Goal: Task Accomplishment & Management: Use online tool/utility

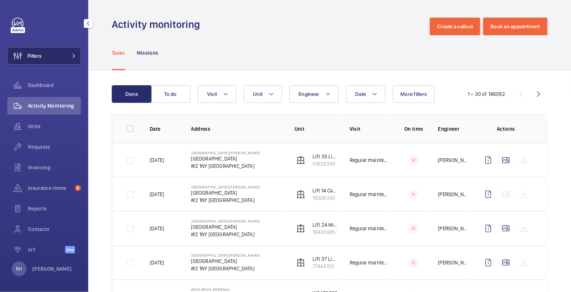
click at [49, 58] on button "Filters" at bounding box center [44, 56] width 74 height 18
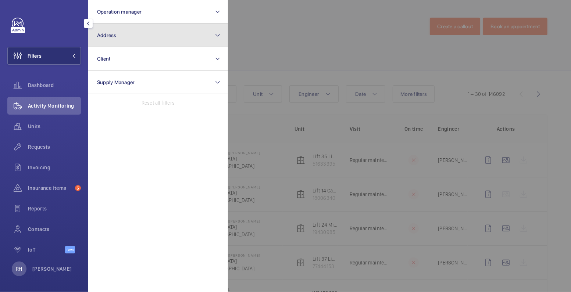
click at [120, 38] on button "Address" at bounding box center [158, 36] width 140 height 24
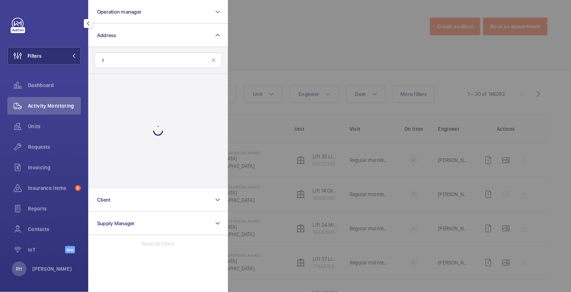
type input "i"
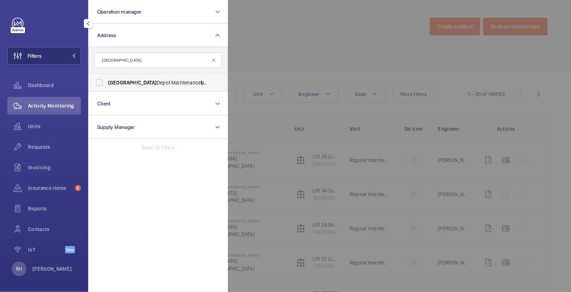
type input "[GEOGRAPHIC_DATA]"
click at [153, 87] on label "[GEOGRAPHIC_DATA] Maintenance building - [GEOGRAPHIC_DATA] [GEOGRAPHIC_DATA] ,,…" at bounding box center [153, 83] width 128 height 18
click at [107, 87] on input "[GEOGRAPHIC_DATA] Maintenance building - [GEOGRAPHIC_DATA] [GEOGRAPHIC_DATA] ,,…" at bounding box center [99, 82] width 15 height 15
checkbox input "true"
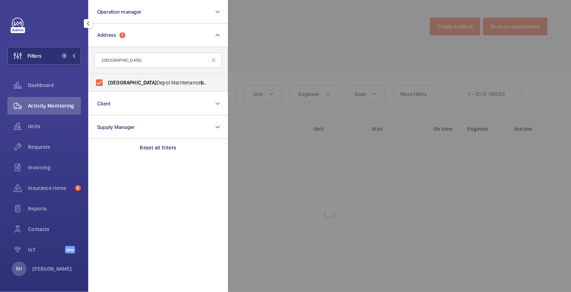
click at [330, 25] on div at bounding box center [513, 146] width 571 height 292
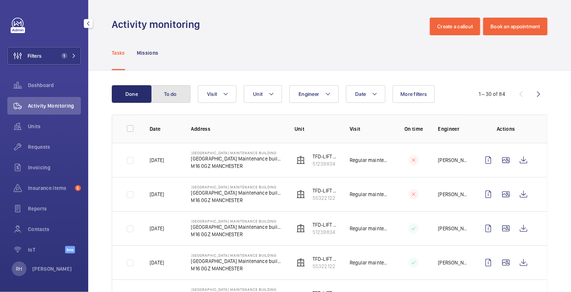
click at [167, 93] on button "To do" at bounding box center [171, 94] width 40 height 18
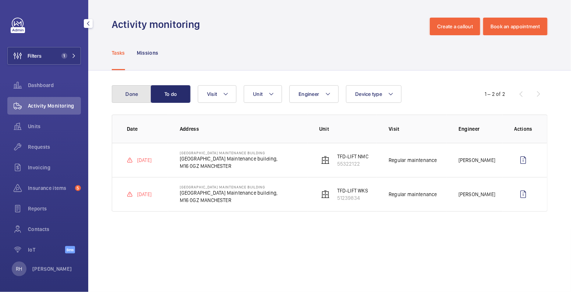
click at [133, 97] on button "Done" at bounding box center [132, 94] width 40 height 18
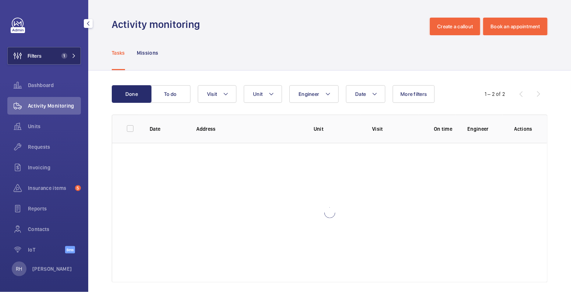
click at [58, 56] on span "1" at bounding box center [62, 56] width 9 height 6
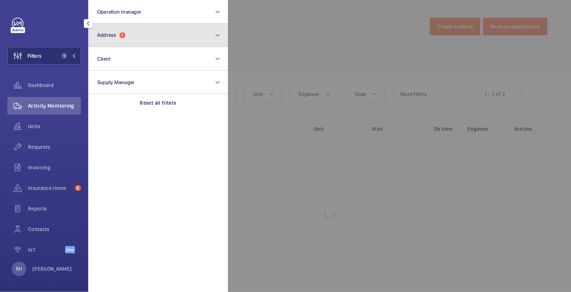
click at [156, 33] on button "Address 1" at bounding box center [158, 36] width 140 height 24
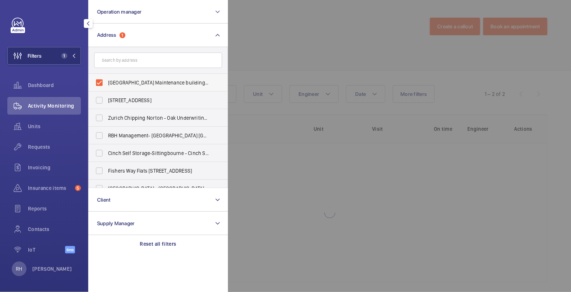
drag, startPoint x: 121, startPoint y: 84, endPoint x: 130, endPoint y: 83, distance: 8.9
click at [121, 84] on span "[GEOGRAPHIC_DATA] Maintenance building - [GEOGRAPHIC_DATA] [GEOGRAPHIC_DATA],, …" at bounding box center [158, 82] width 101 height 7
click at [107, 84] on input "[GEOGRAPHIC_DATA] Maintenance building - [GEOGRAPHIC_DATA] [GEOGRAPHIC_DATA],, …" at bounding box center [99, 82] width 15 height 15
checkbox input "false"
click at [269, 50] on div at bounding box center [513, 146] width 571 height 292
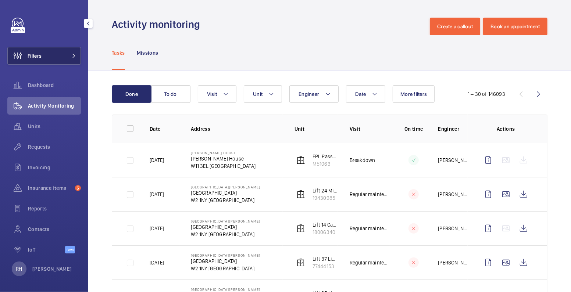
click at [46, 60] on button "Filters" at bounding box center [44, 56] width 74 height 18
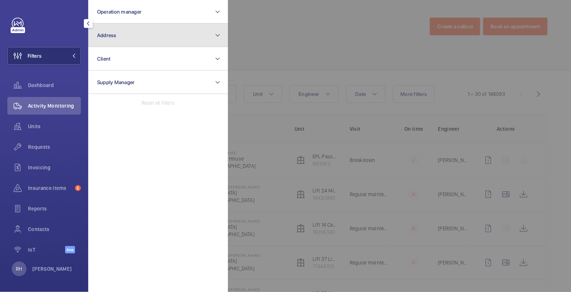
click at [133, 33] on button "Address" at bounding box center [158, 36] width 140 height 24
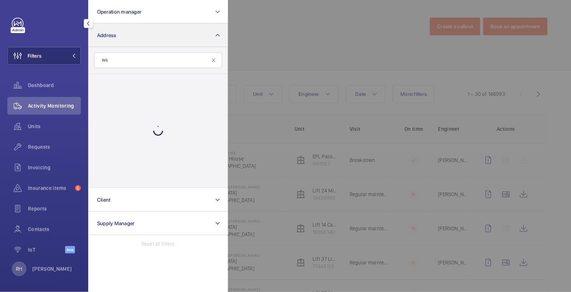
type input "W"
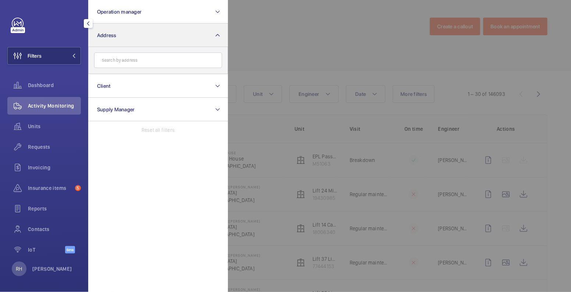
type input "r"
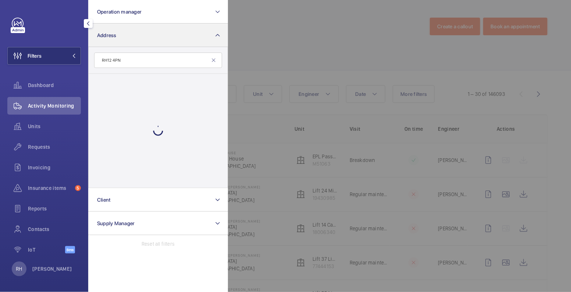
type input "RH12 4PN"
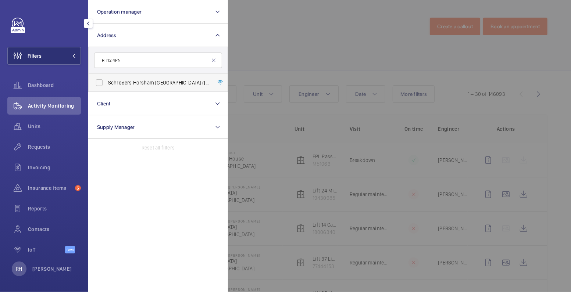
click at [132, 82] on span "Schroders Horsham Holmwood ([GEOGRAPHIC_DATA]) - [PERSON_NAME][STREET_ADDRESS]" at bounding box center [158, 82] width 101 height 7
click at [107, 82] on input "Schroders Horsham Holmwood ([GEOGRAPHIC_DATA]) - [PERSON_NAME][STREET_ADDRESS]" at bounding box center [99, 82] width 15 height 15
checkbox input "true"
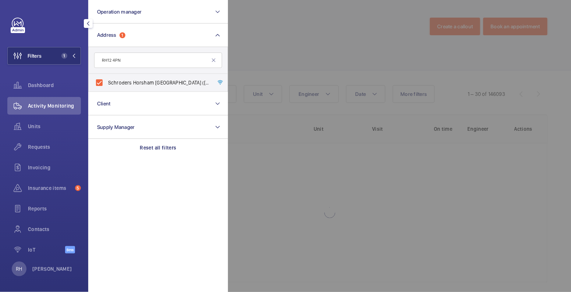
click at [288, 42] on div at bounding box center [513, 146] width 571 height 292
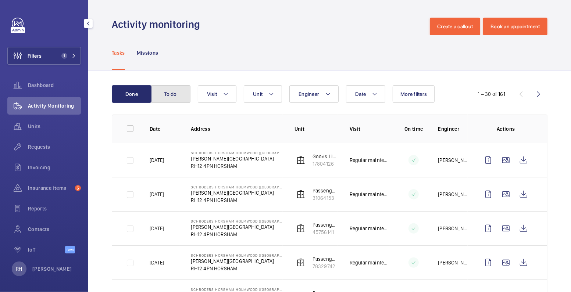
click at [171, 99] on button "To do" at bounding box center [171, 94] width 40 height 18
